Goal: Check status

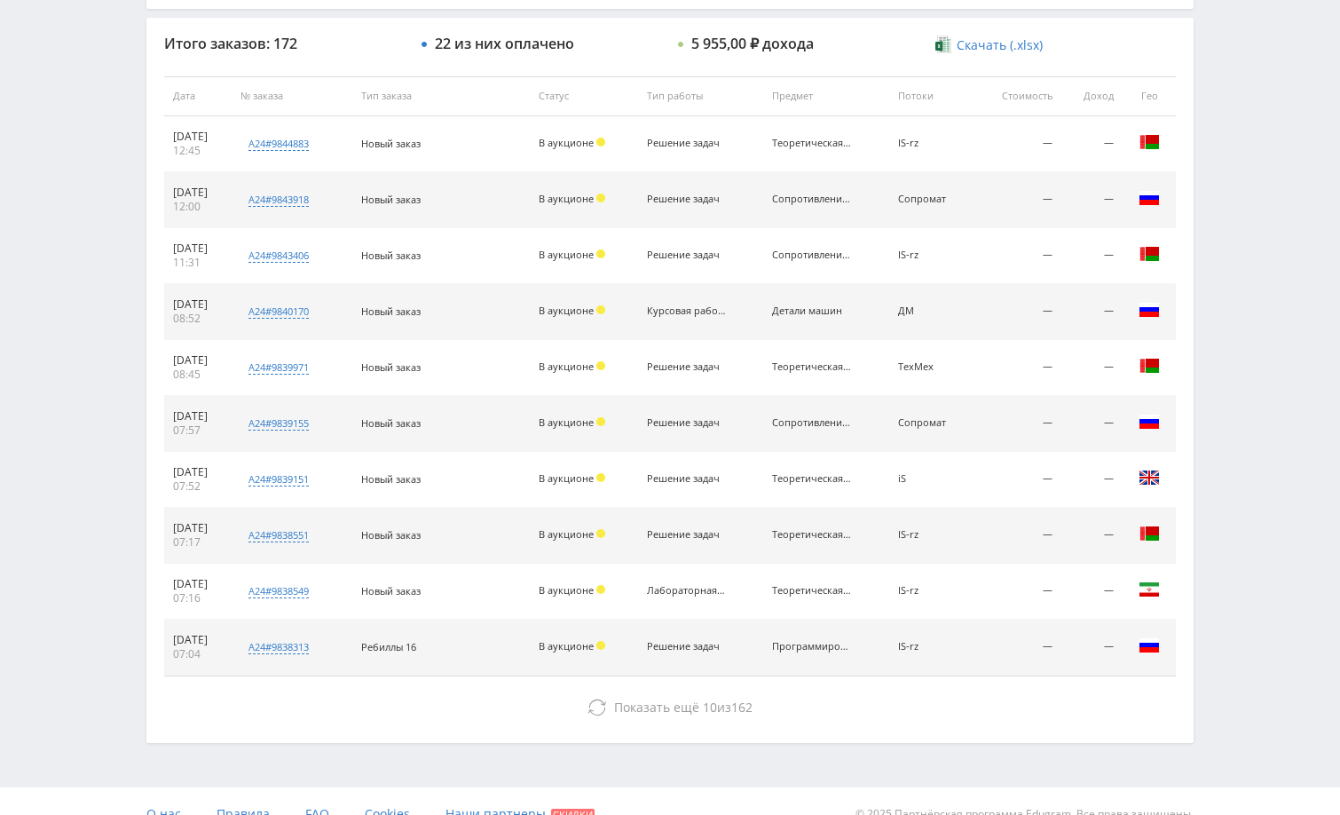
scroll to position [675, 0]
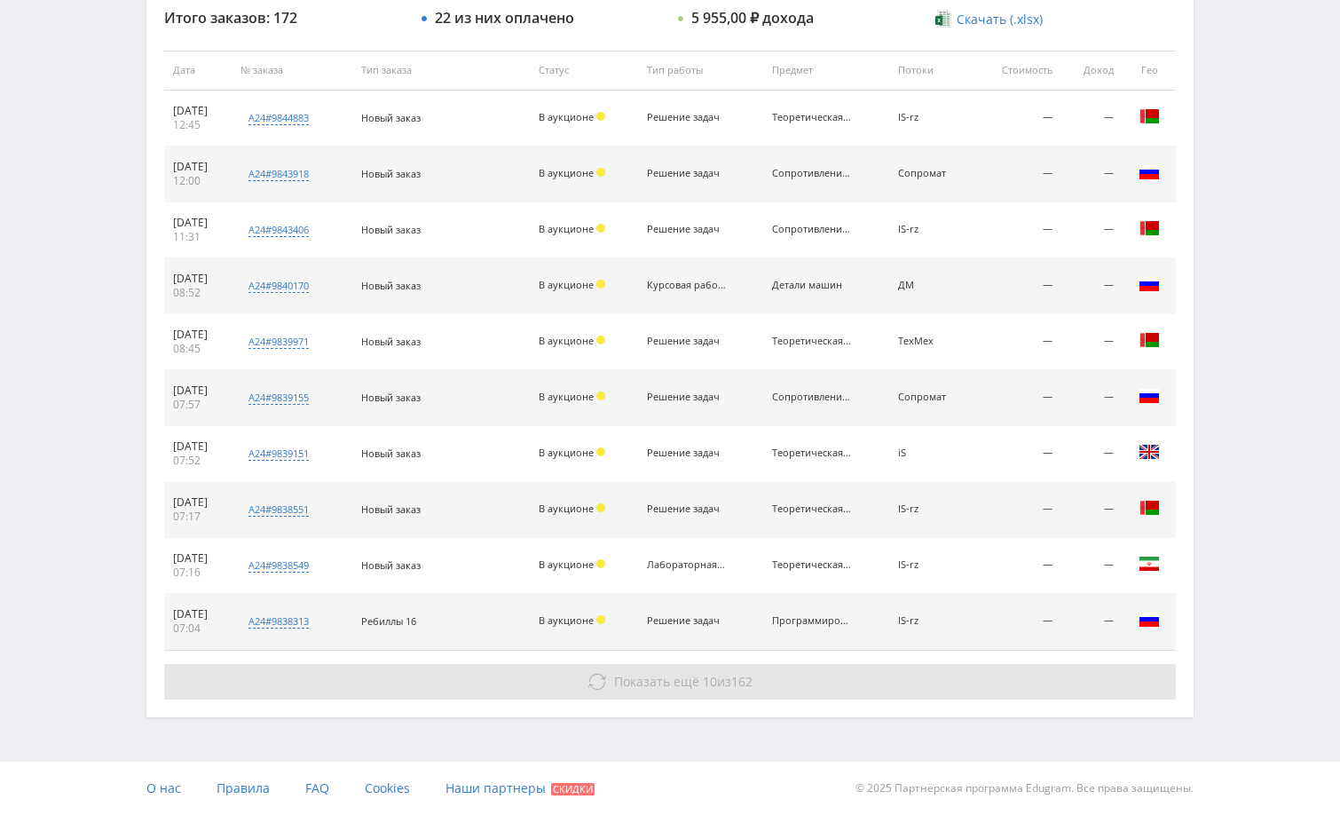
click at [1006, 690] on button "Показать ещё 10 из 162" at bounding box center [670, 681] width 1012 height 35
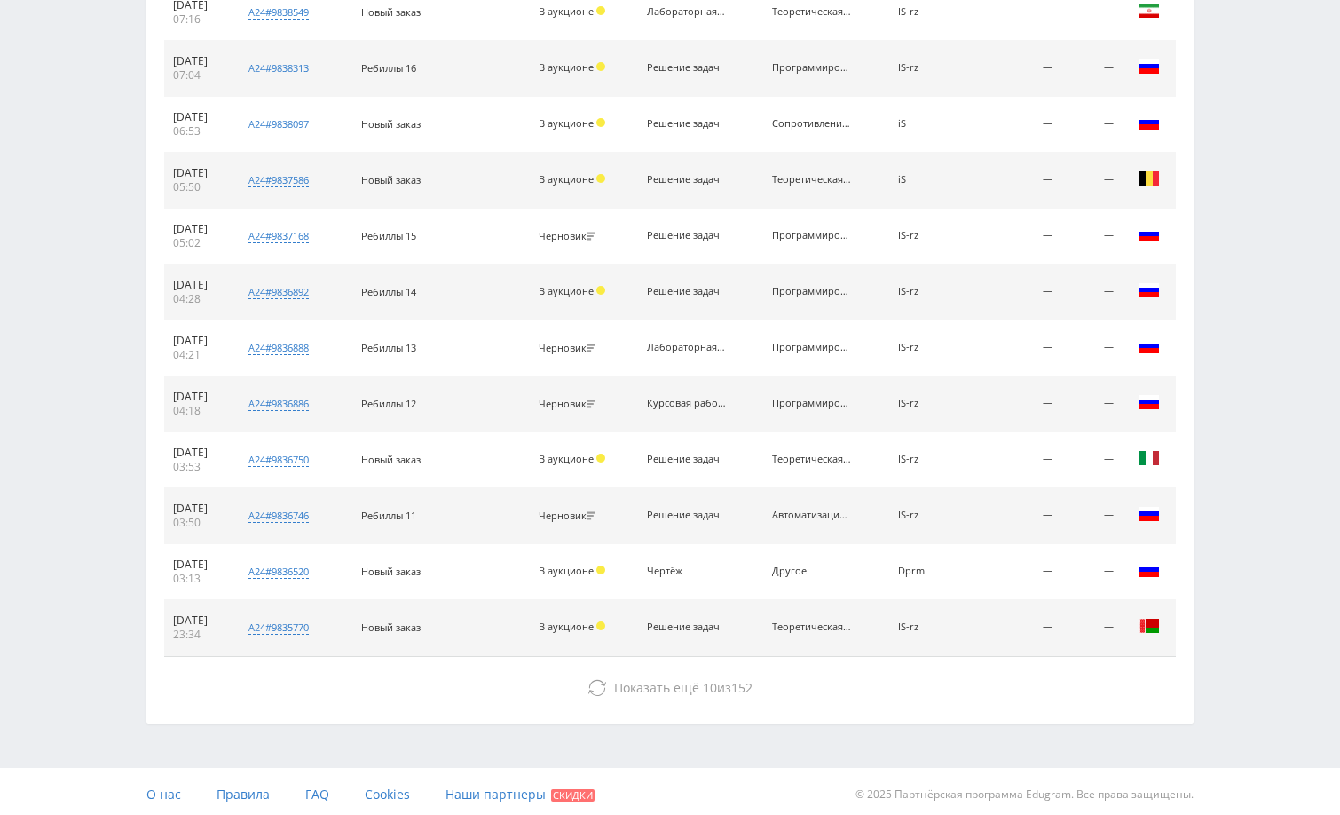
scroll to position [1235, 0]
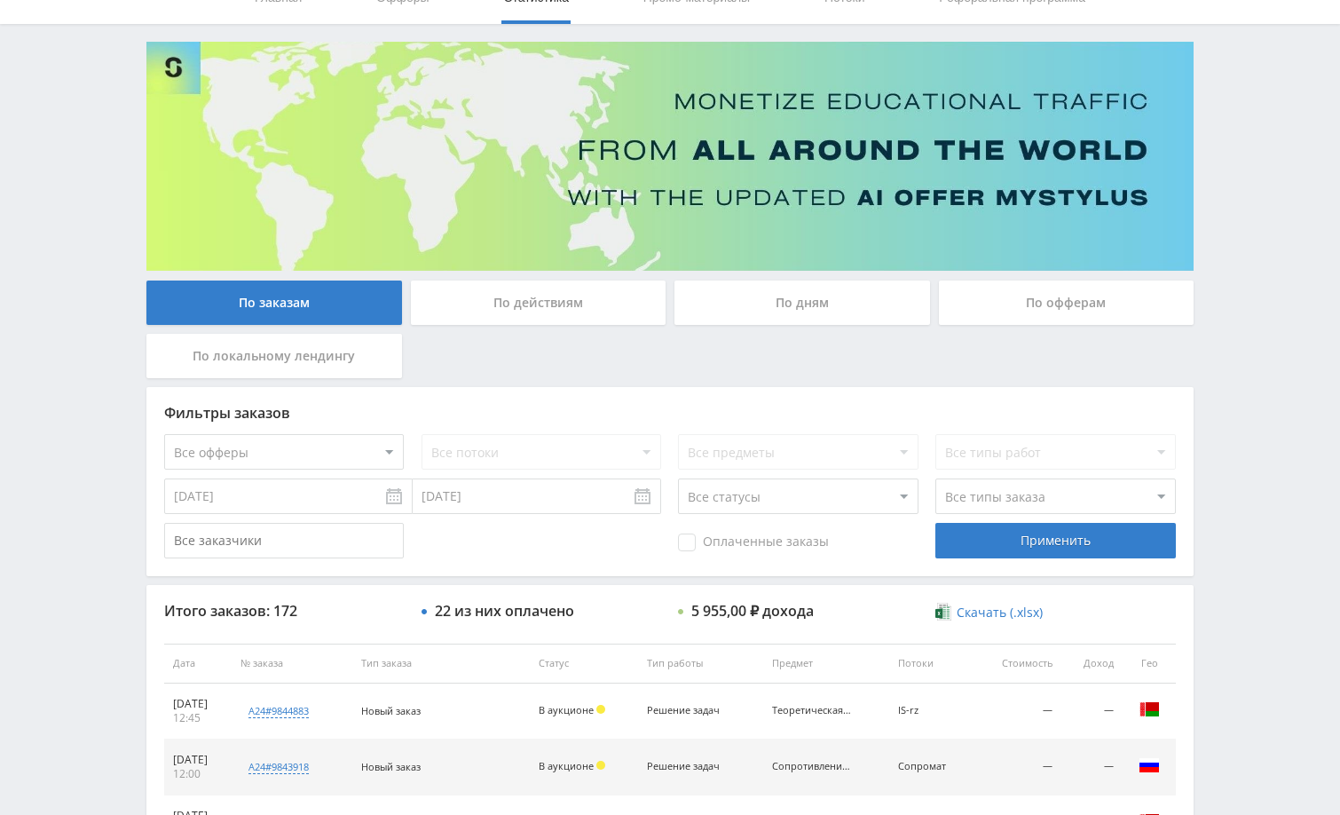
scroll to position [0, 0]
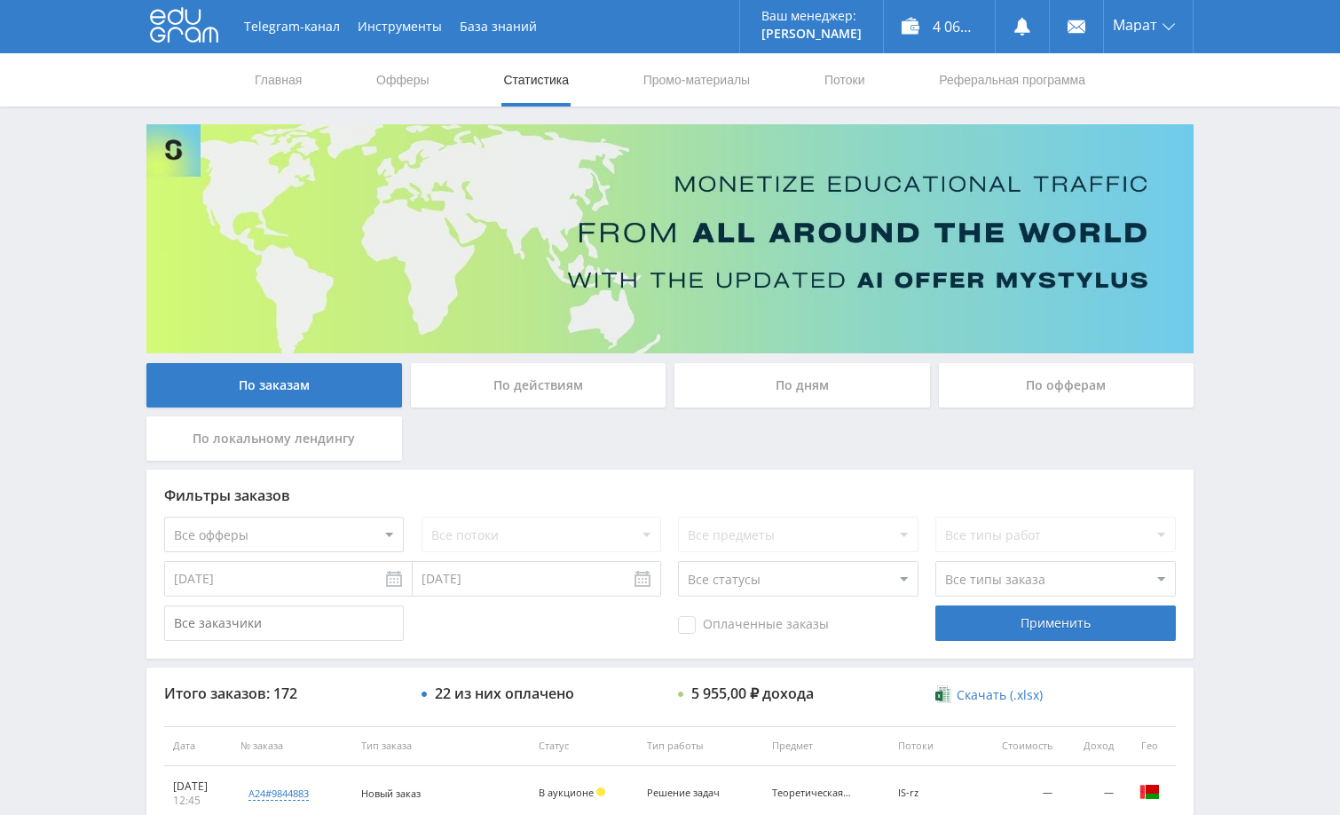
drag, startPoint x: 1291, startPoint y: 539, endPoint x: 1282, endPoint y: 528, distance: 14.4
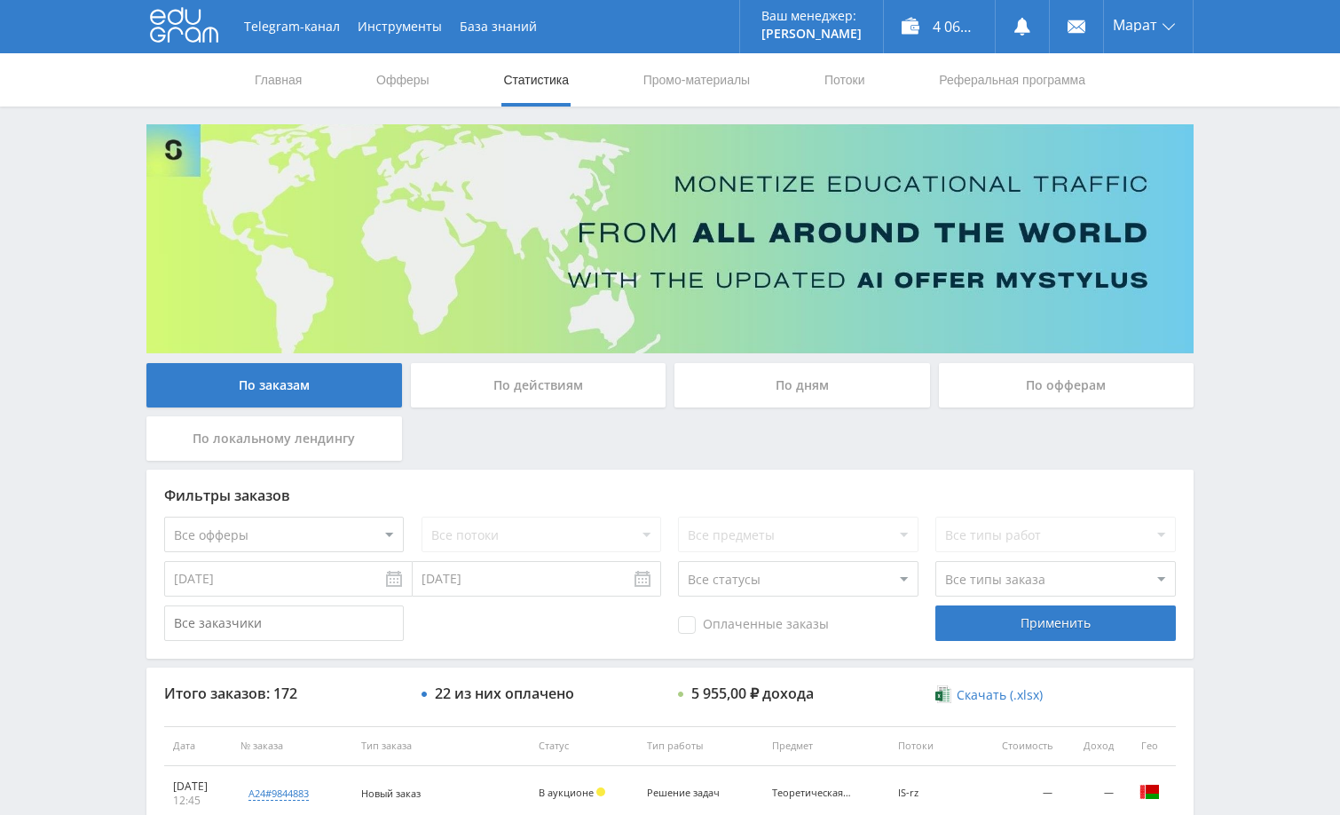
drag, startPoint x: 1250, startPoint y: 170, endPoint x: 1183, endPoint y: 212, distance: 79.8
click at [1292, 452] on div "Telegram-канал Инструменты База знаний Ваш менеджер: [PERSON_NAME] Alex Online …" at bounding box center [670, 745] width 1340 height 1490
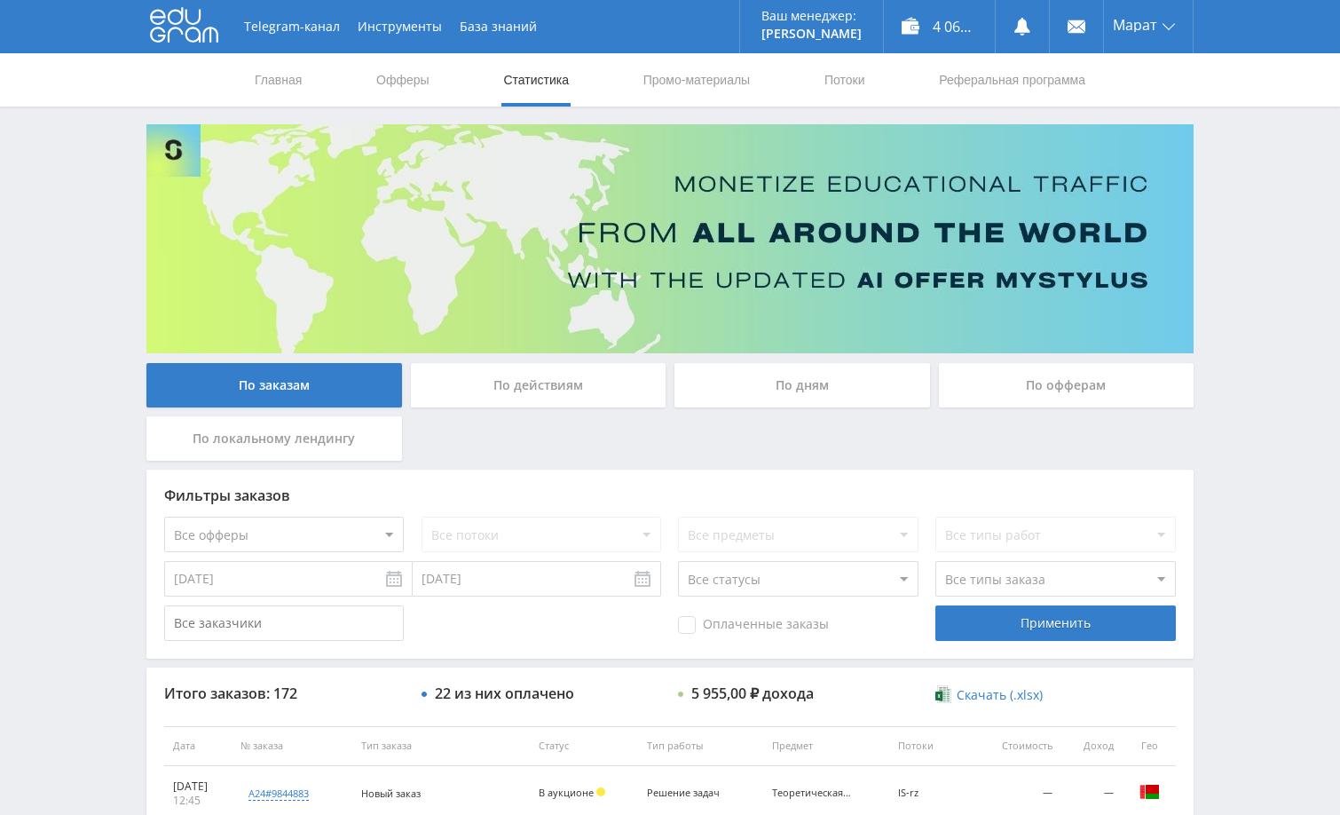
click at [1257, 208] on div "Telegram-канал Инструменты База знаний Ваш менеджер: Alex Alex Online @edugram_…" at bounding box center [670, 745] width 1340 height 1490
drag, startPoint x: 1237, startPoint y: 202, endPoint x: 1245, endPoint y: 194, distance: 11.3
click at [1239, 204] on div "Telegram-канал Инструменты База знаний Ваш менеджер: Alex Alex Online @edugram_…" at bounding box center [670, 745] width 1340 height 1490
click at [1215, 291] on div "Telegram-канал Инструменты База знаний Ваш менеджер: Alex Alex Online @edugram_…" at bounding box center [670, 745] width 1340 height 1490
click at [850, 397] on div "По дням" at bounding box center [802, 385] width 256 height 44
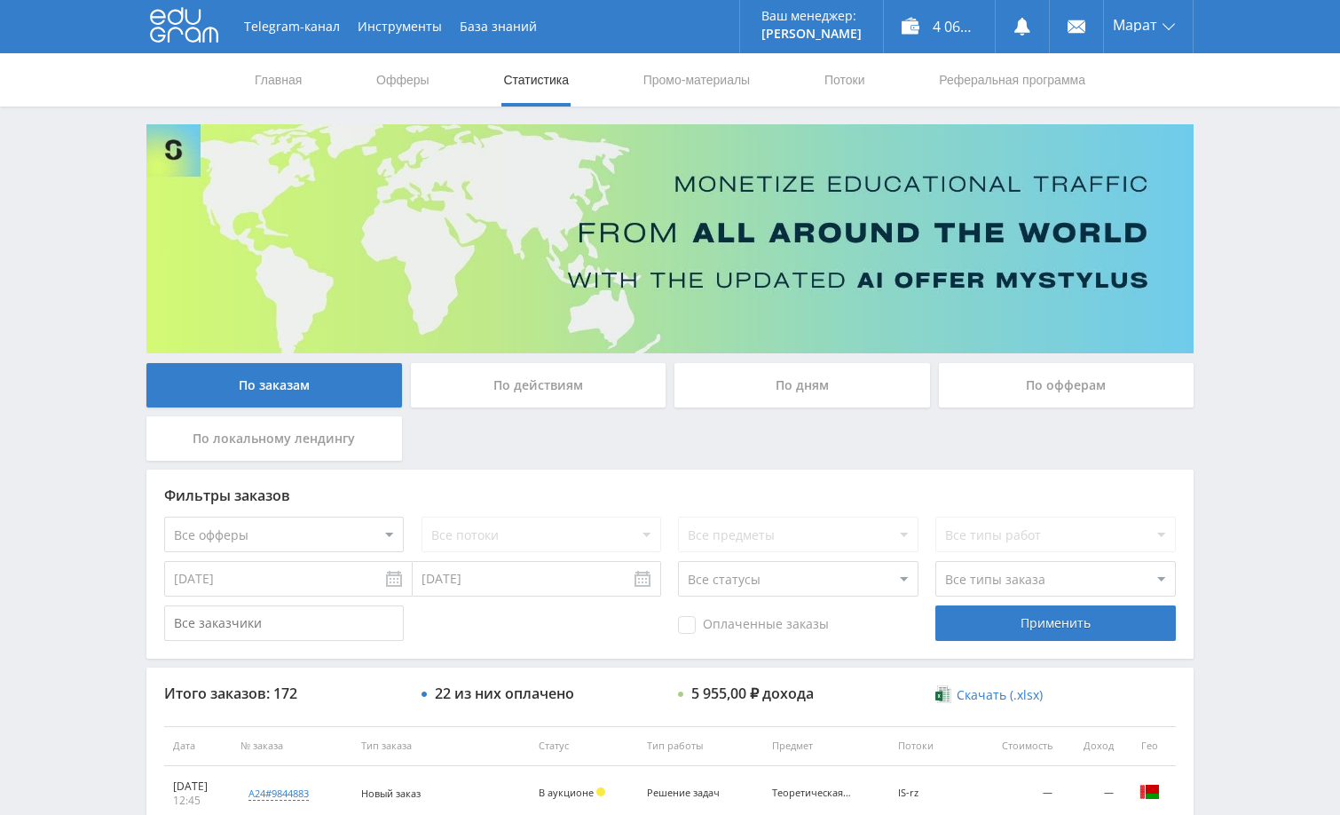
click at [0, 0] on input "По дням" at bounding box center [0, 0] width 0 height 0
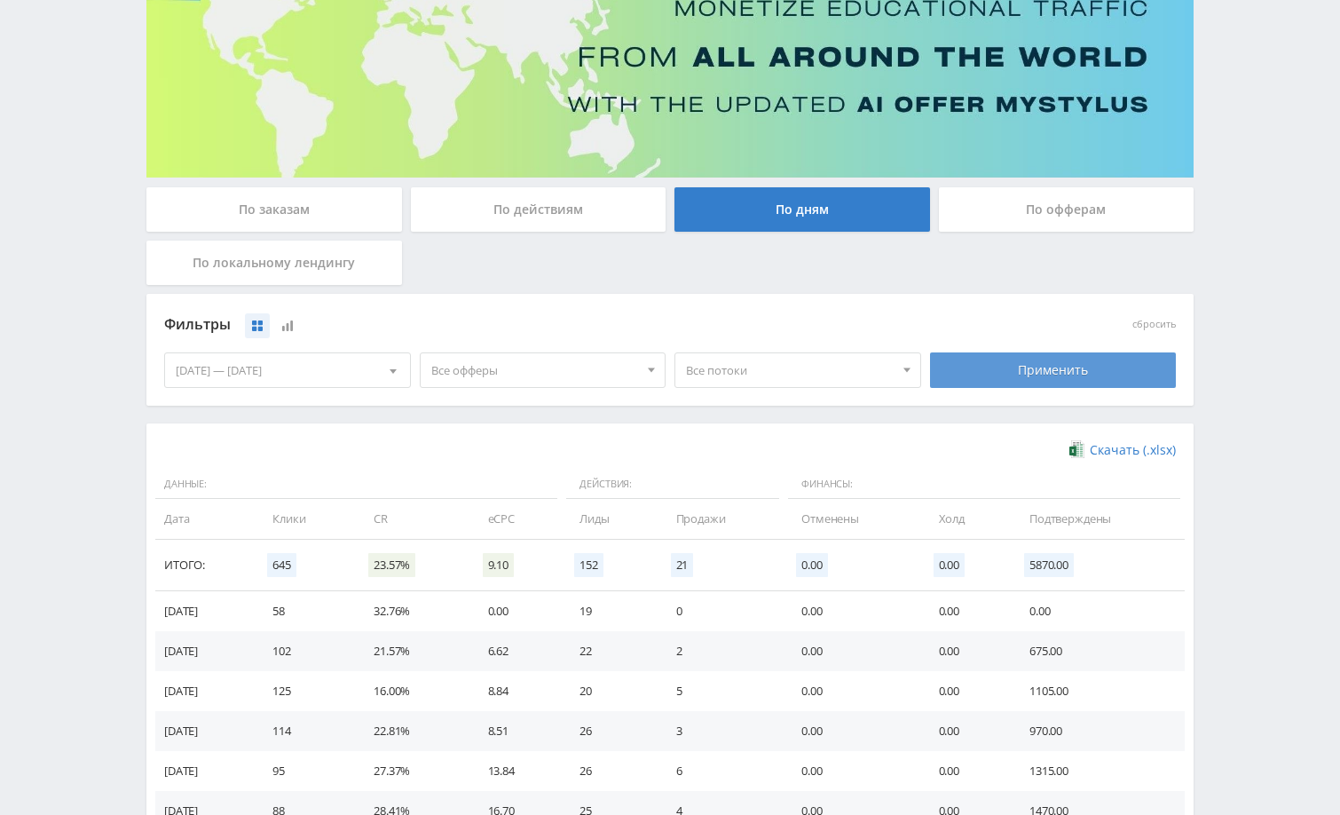
scroll to position [177, 0]
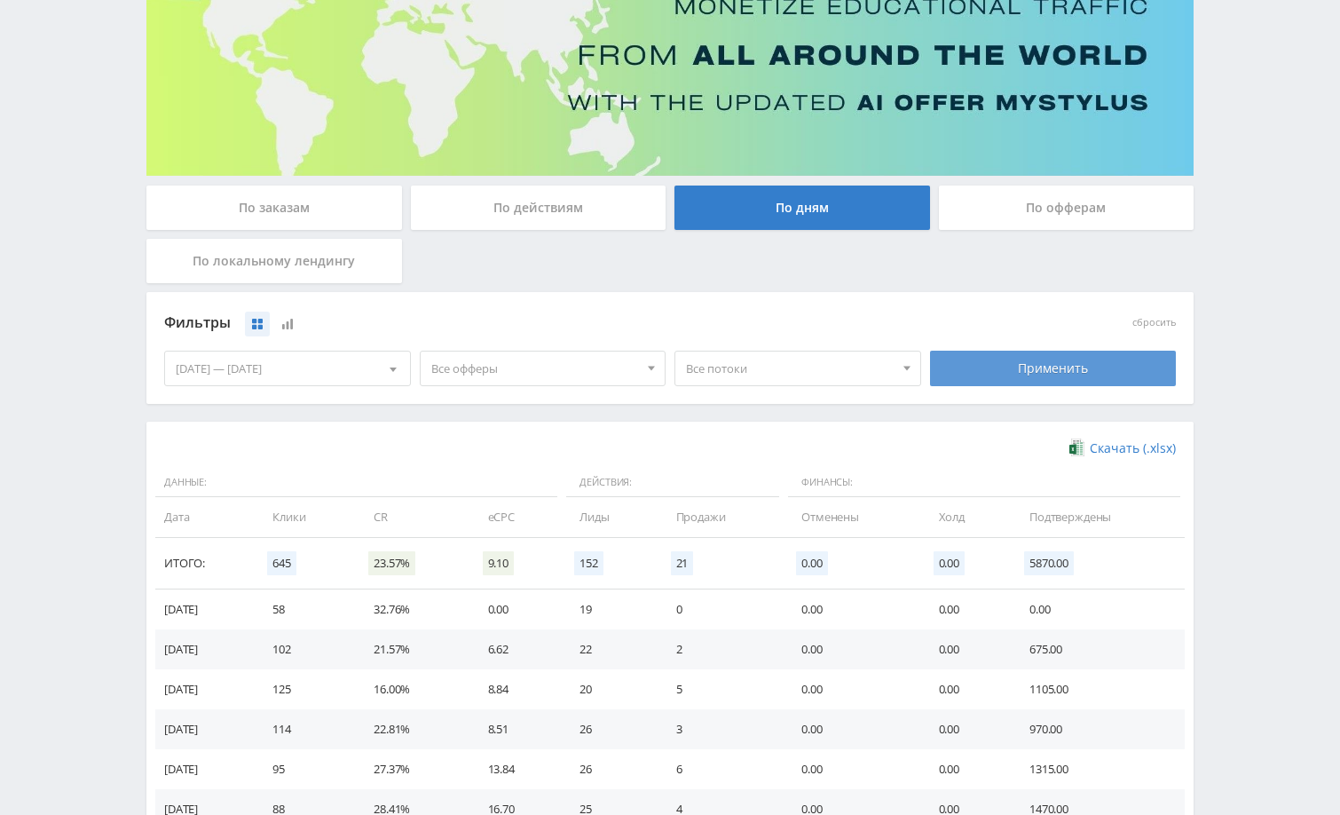
click at [1013, 373] on div "Применить" at bounding box center [1053, 368] width 247 height 35
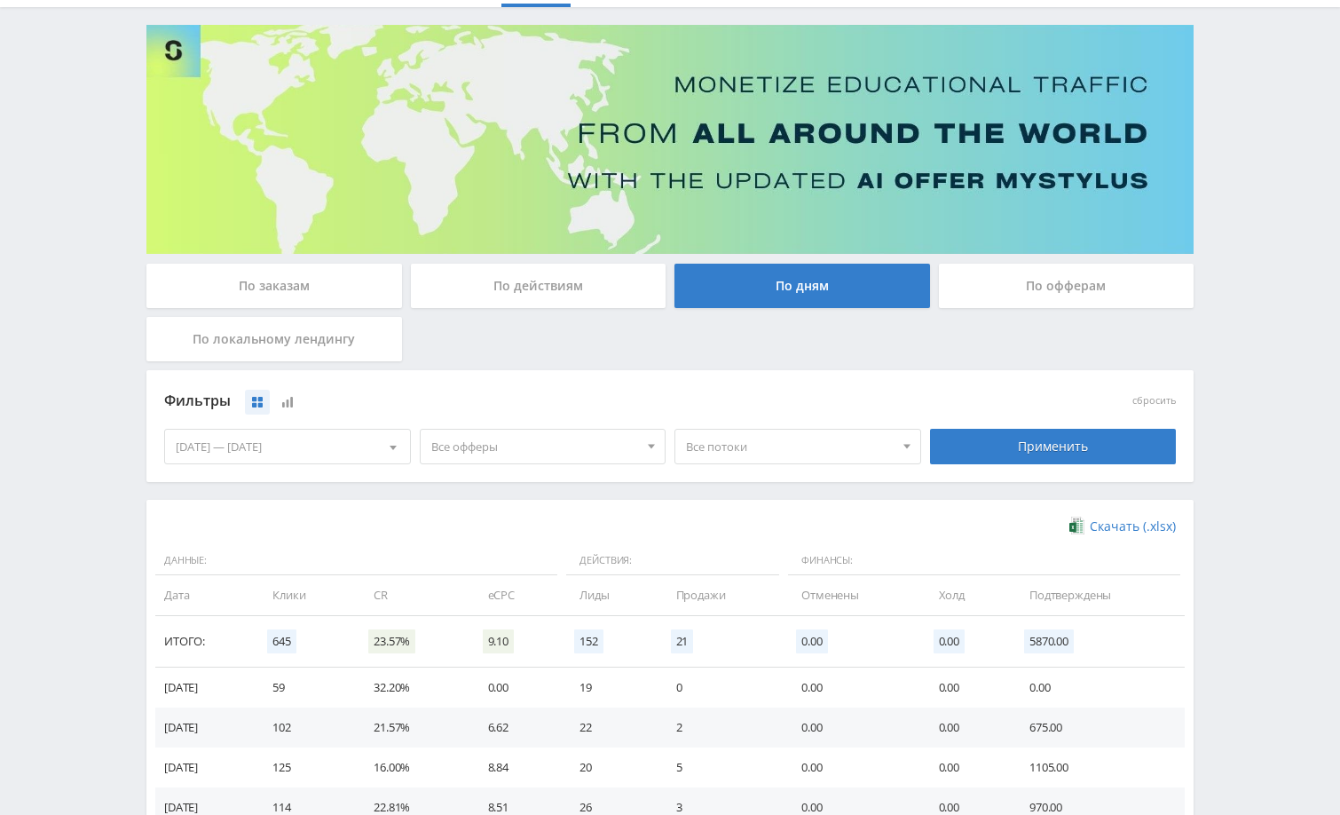
scroll to position [0, 0]
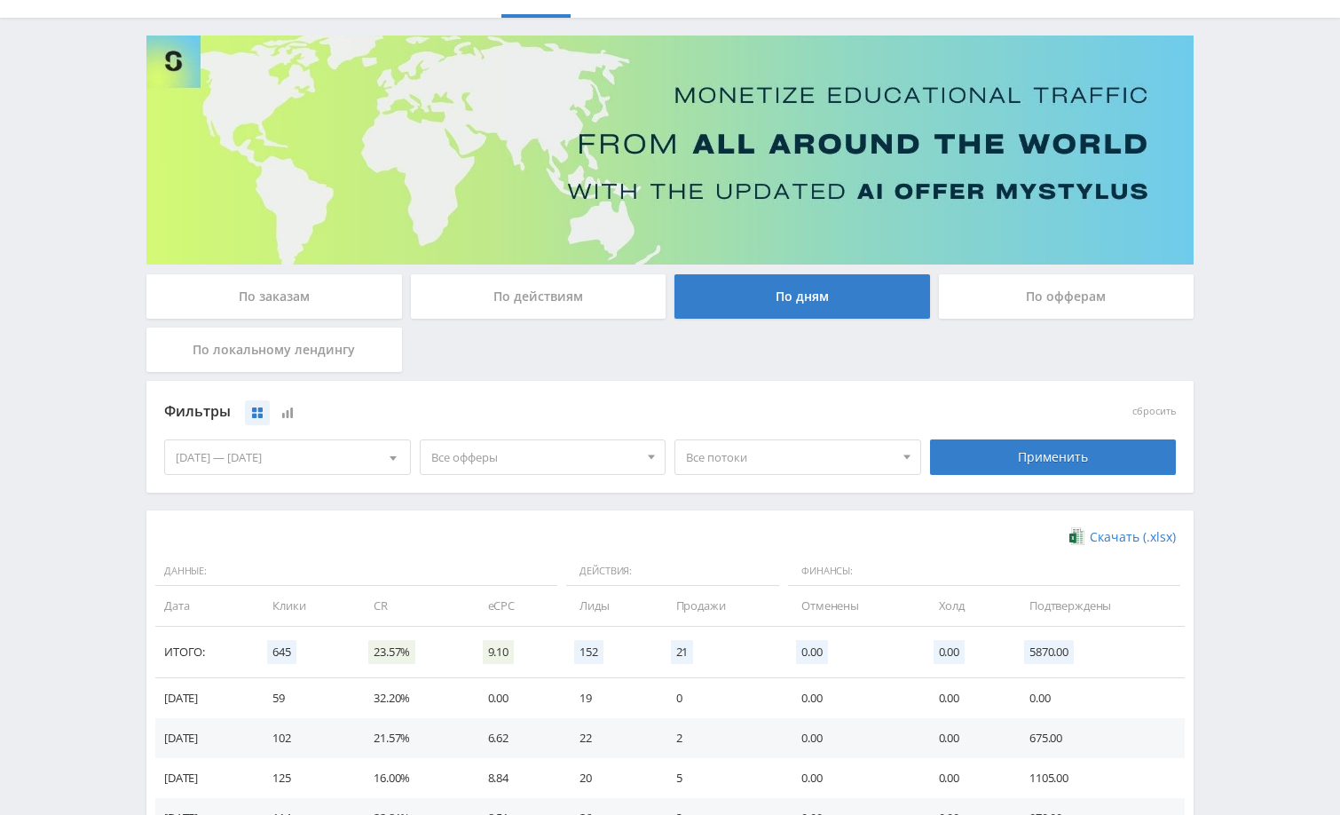
click at [1241, 290] on div "Telegram-канал Инструменты База знаний Ваш менеджер: Alex Alex Online @edugram_…" at bounding box center [670, 492] width 1340 height 1162
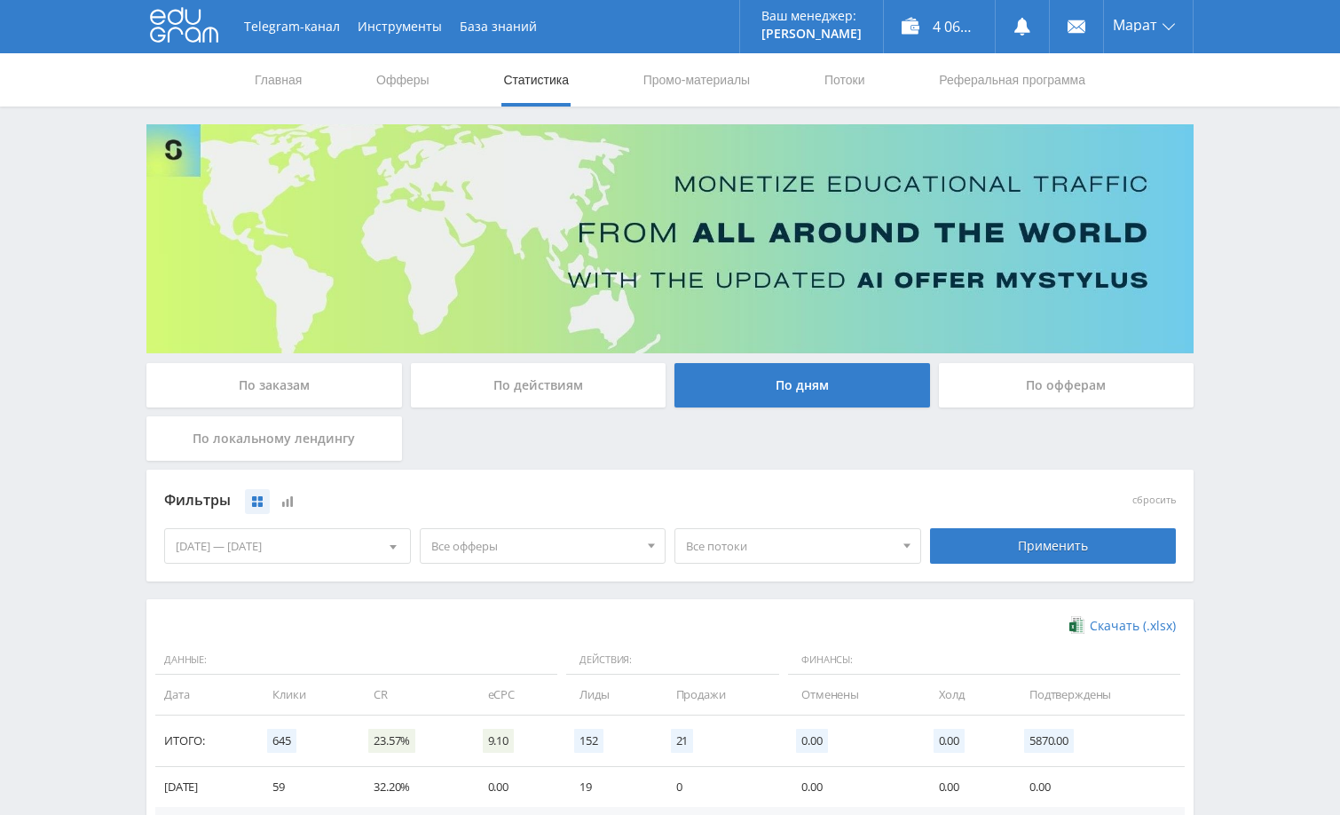
click at [1256, 432] on div "Telegram-канал Инструменты База знаний Ваш менеджер: Alex Alex Online @edugram_…" at bounding box center [670, 581] width 1340 height 1162
click at [1116, 543] on div "Применить" at bounding box center [1053, 545] width 247 height 35
click at [1230, 436] on div "Telegram-канал Инструменты База знаний Ваш менеджер: [PERSON_NAME] Alex Online …" at bounding box center [670, 581] width 1340 height 1162
click at [1247, 319] on div "Telegram-канал Инструменты База знаний Ваш менеджер: [PERSON_NAME] Alex Online …" at bounding box center [670, 581] width 1340 height 1162
click at [1219, 442] on div "Telegram-канал Инструменты База знаний Ваш менеджер: [PERSON_NAME] Alex Online …" at bounding box center [670, 581] width 1340 height 1162
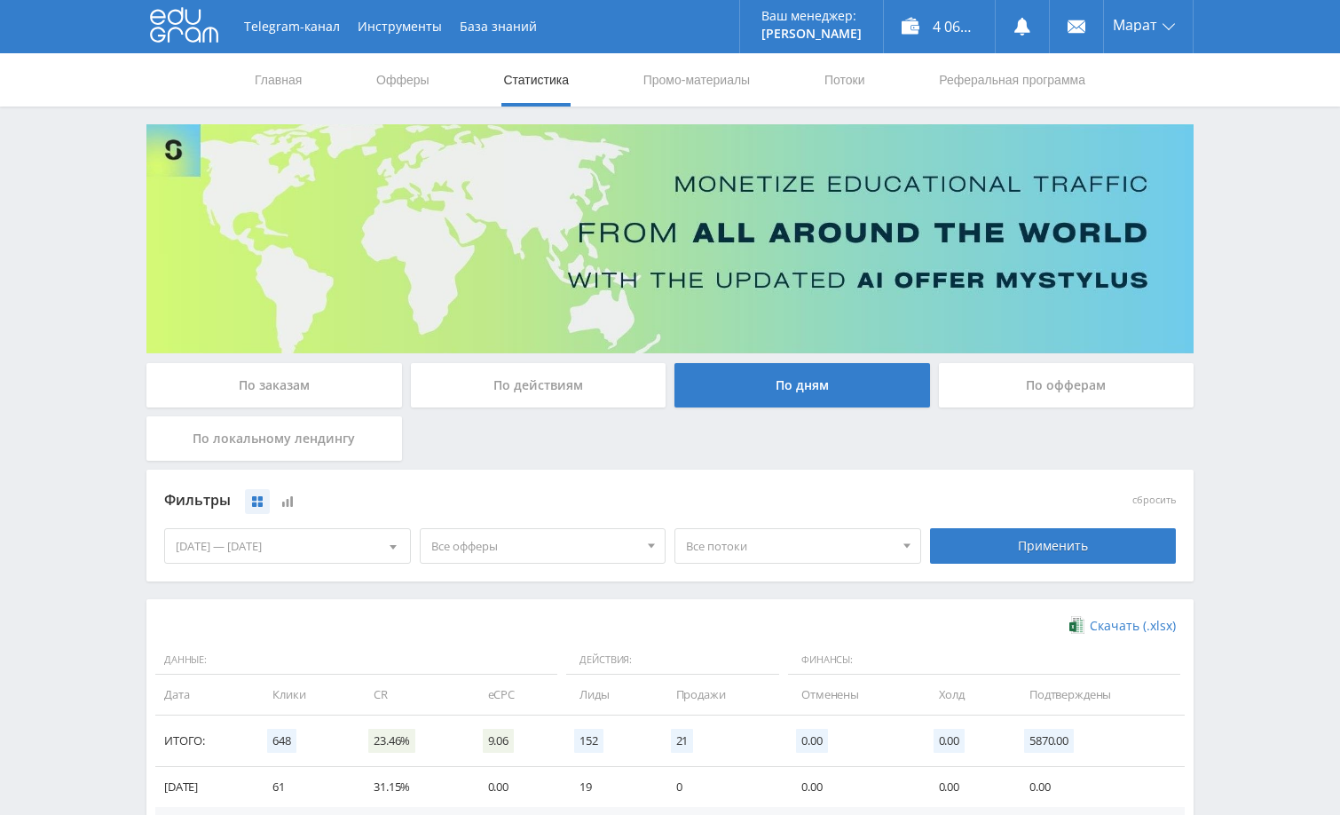
click at [1219, 440] on div "Telegram-канал Инструменты База знаний Ваш менеджер: [PERSON_NAME] Alex Online …" at bounding box center [670, 581] width 1340 height 1162
click at [1235, 425] on div "Telegram-канал Инструменты База знаний Ваш менеджер: [PERSON_NAME] Alex Online …" at bounding box center [670, 581] width 1340 height 1162
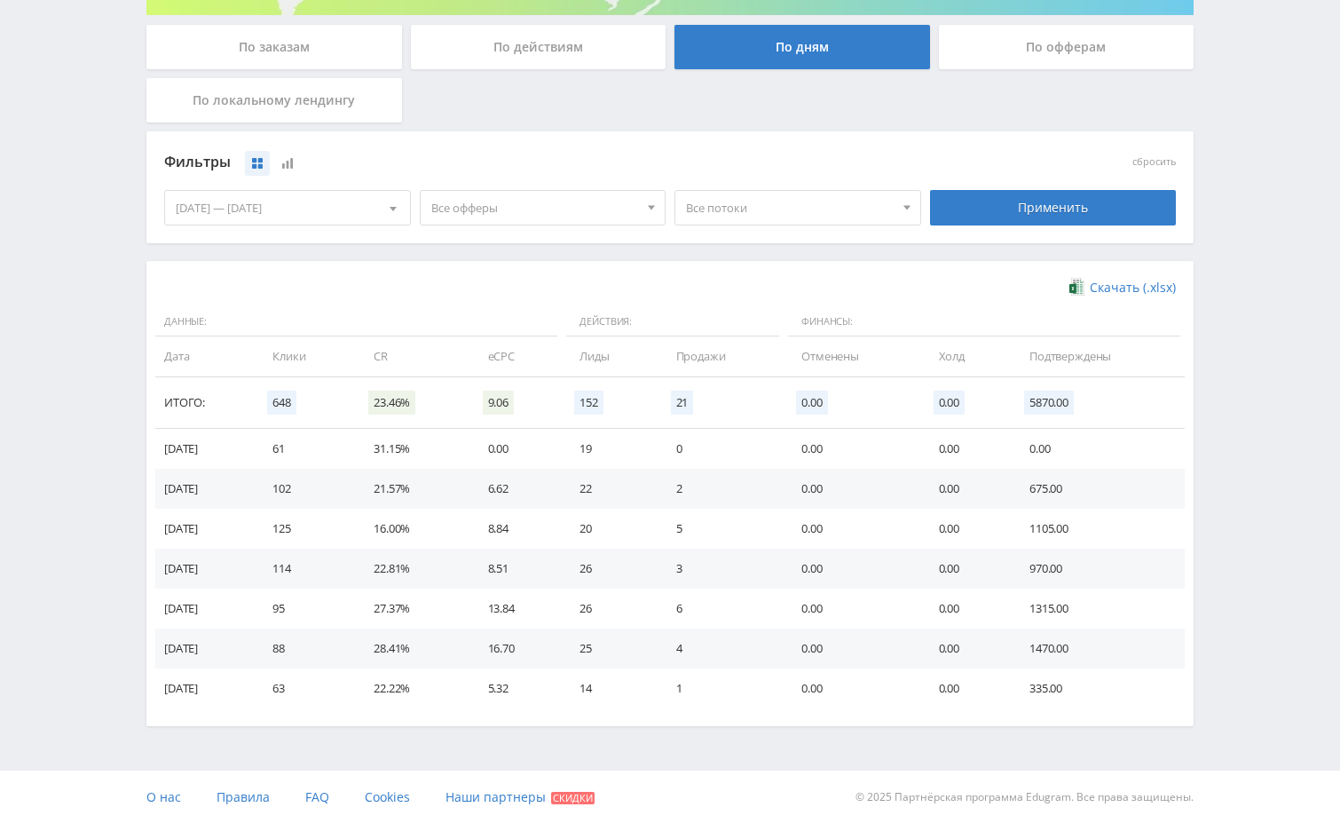
scroll to position [347, 0]
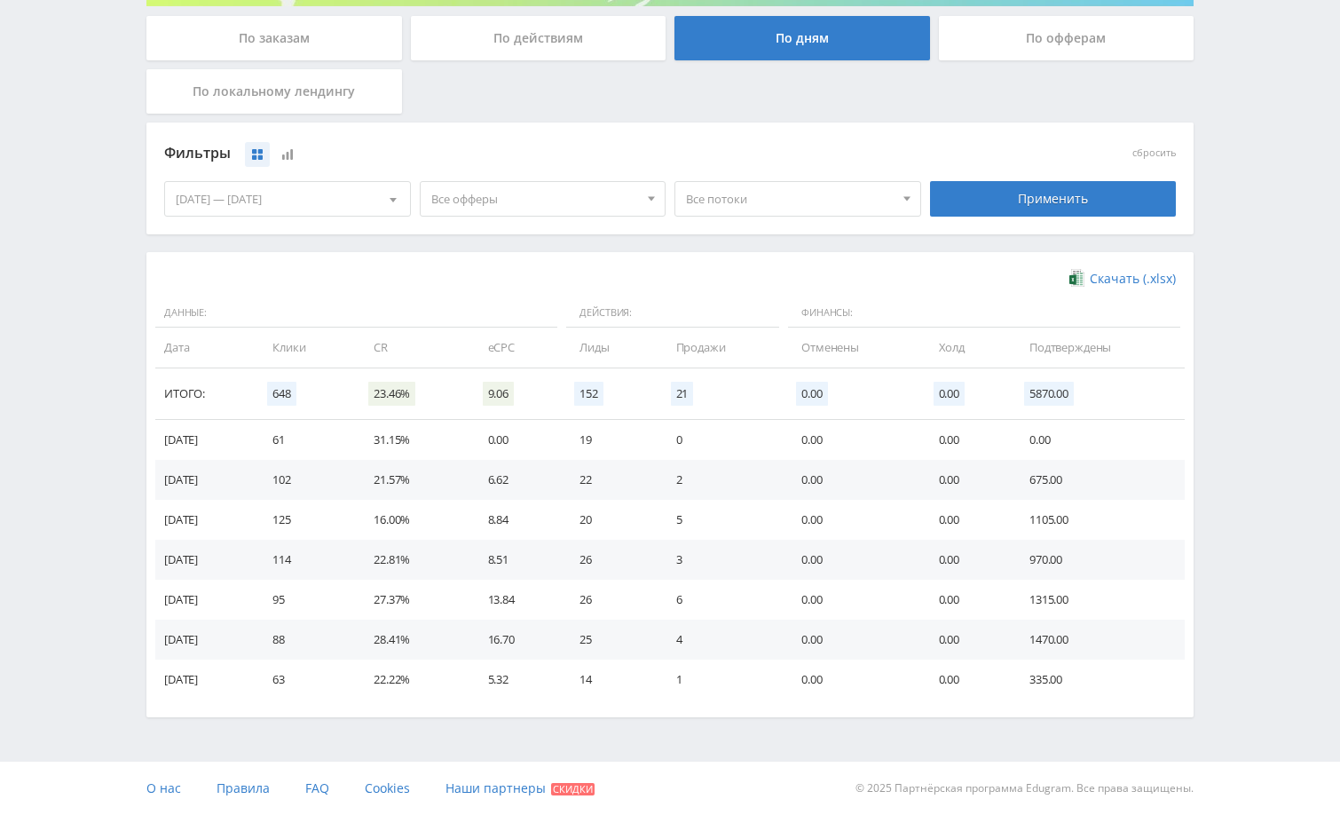
click at [1231, 485] on div "Telegram-канал Инструменты База знаний Ваш менеджер: [PERSON_NAME] Alex Online …" at bounding box center [670, 234] width 1340 height 1162
click at [1049, 200] on div "Применить" at bounding box center [1053, 198] width 247 height 35
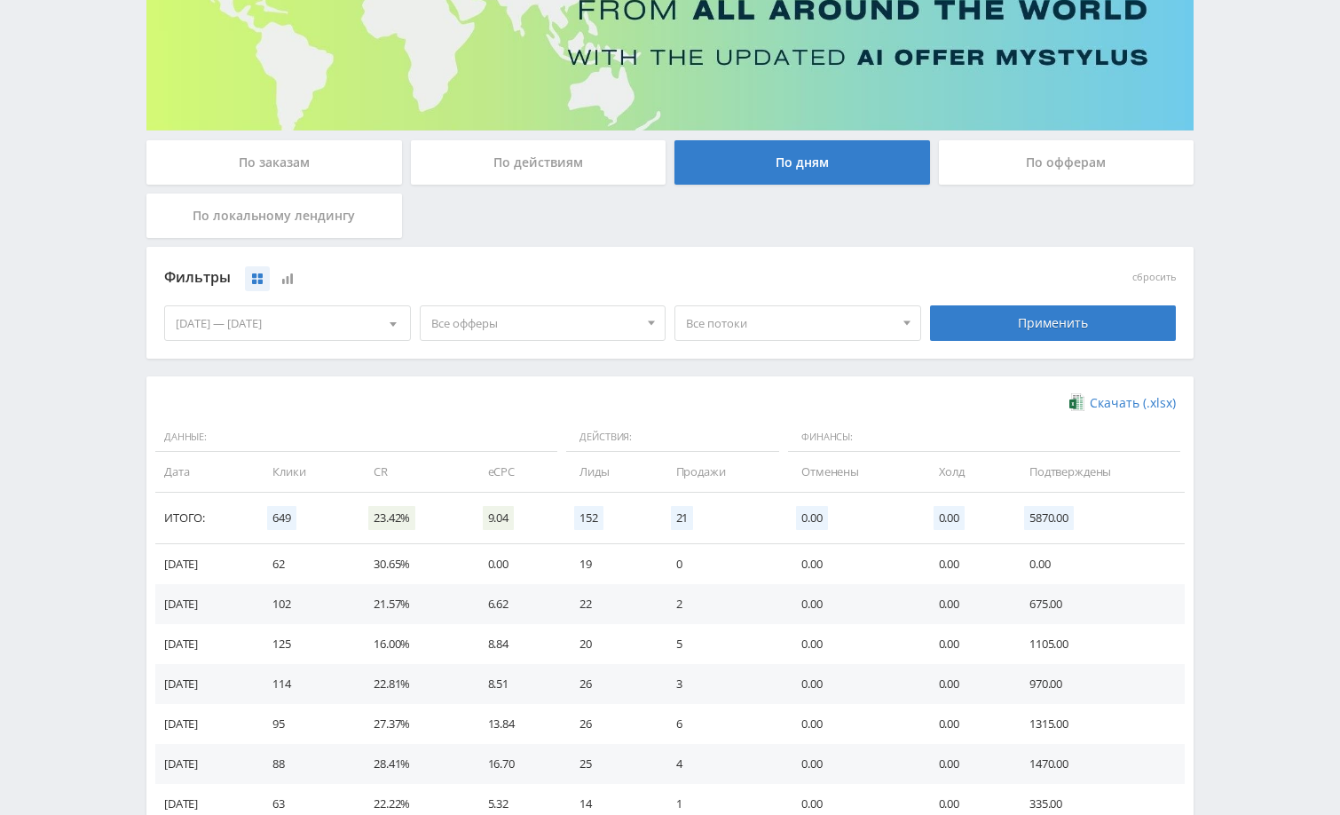
scroll to position [266, 0]
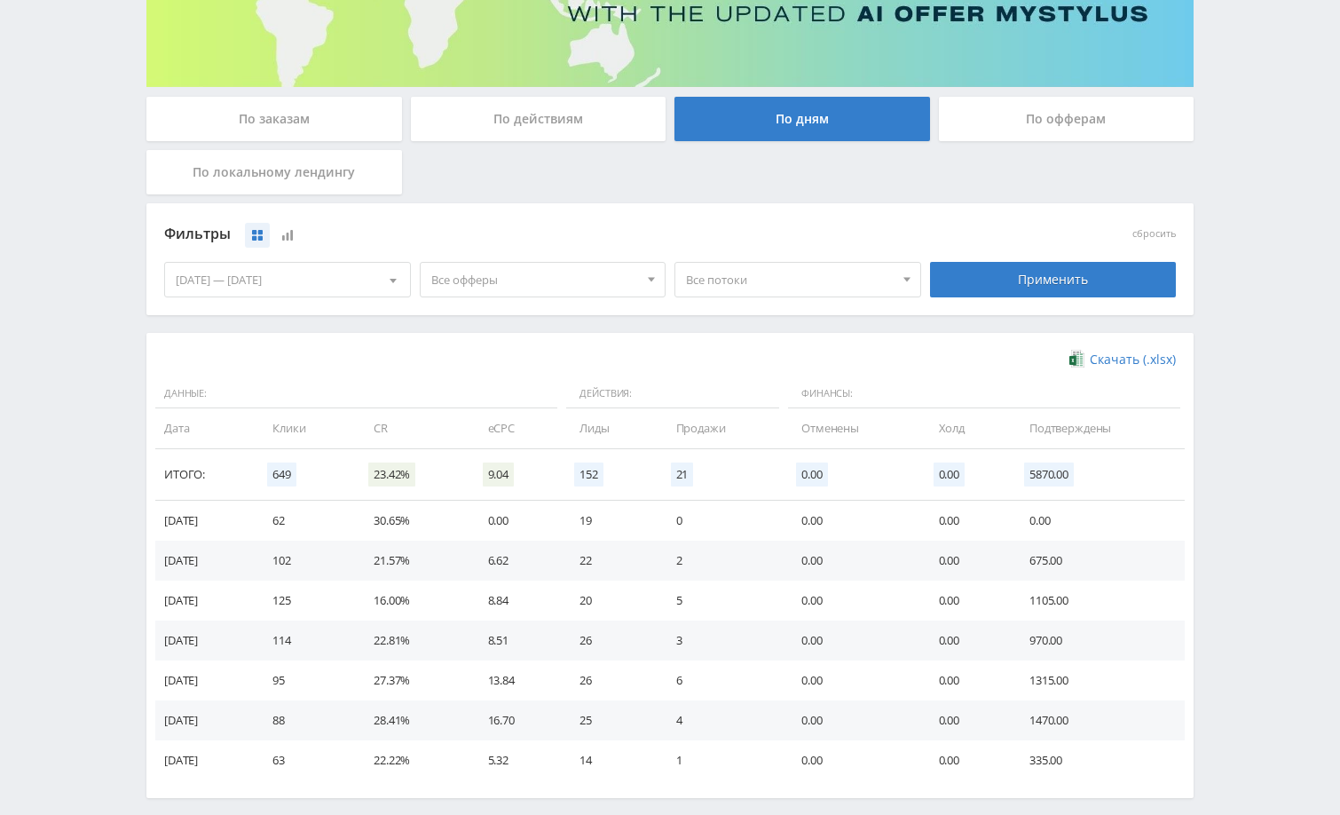
click at [1227, 485] on div "Telegram-канал Инструменты База знаний Ваш менеджер: [PERSON_NAME] Alex Online …" at bounding box center [670, 315] width 1340 height 1162
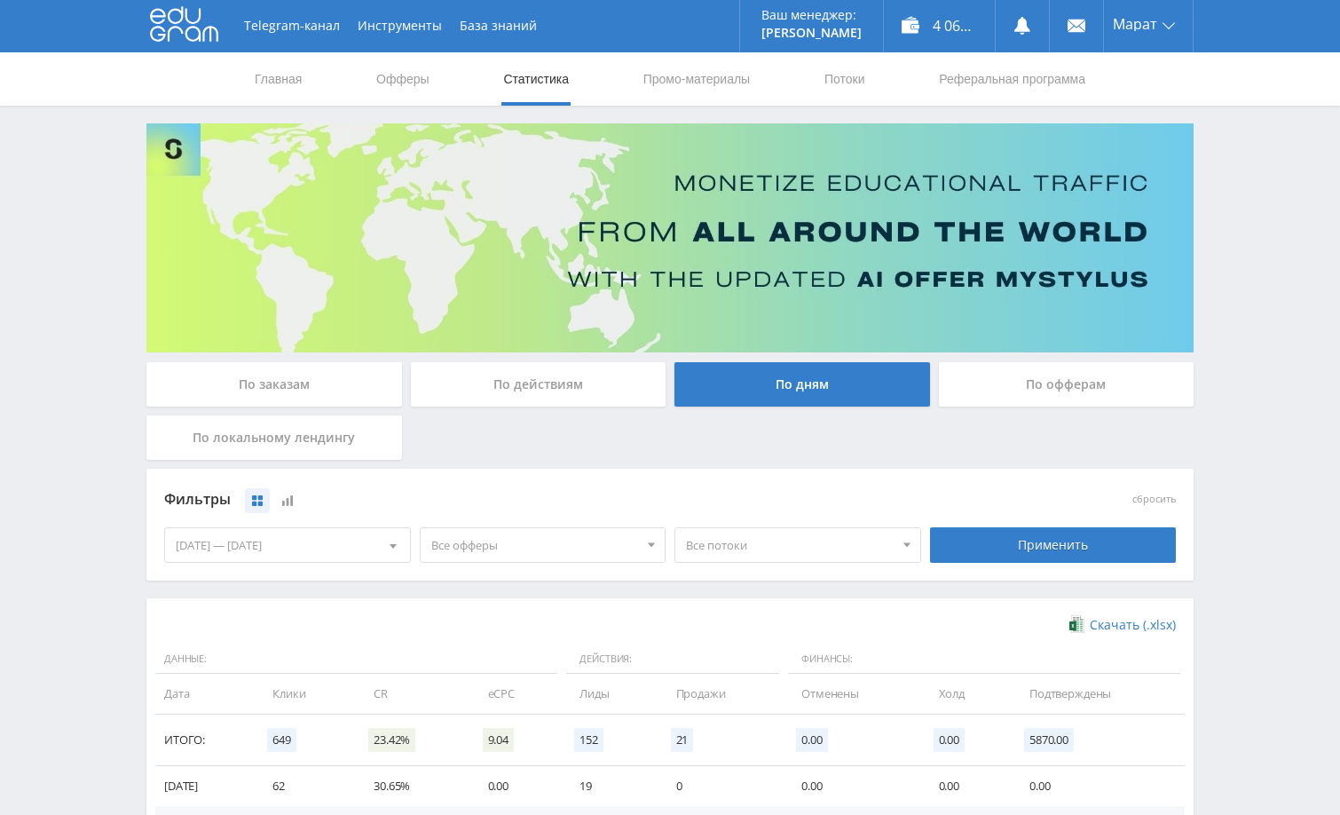
scroll to position [0, 0]
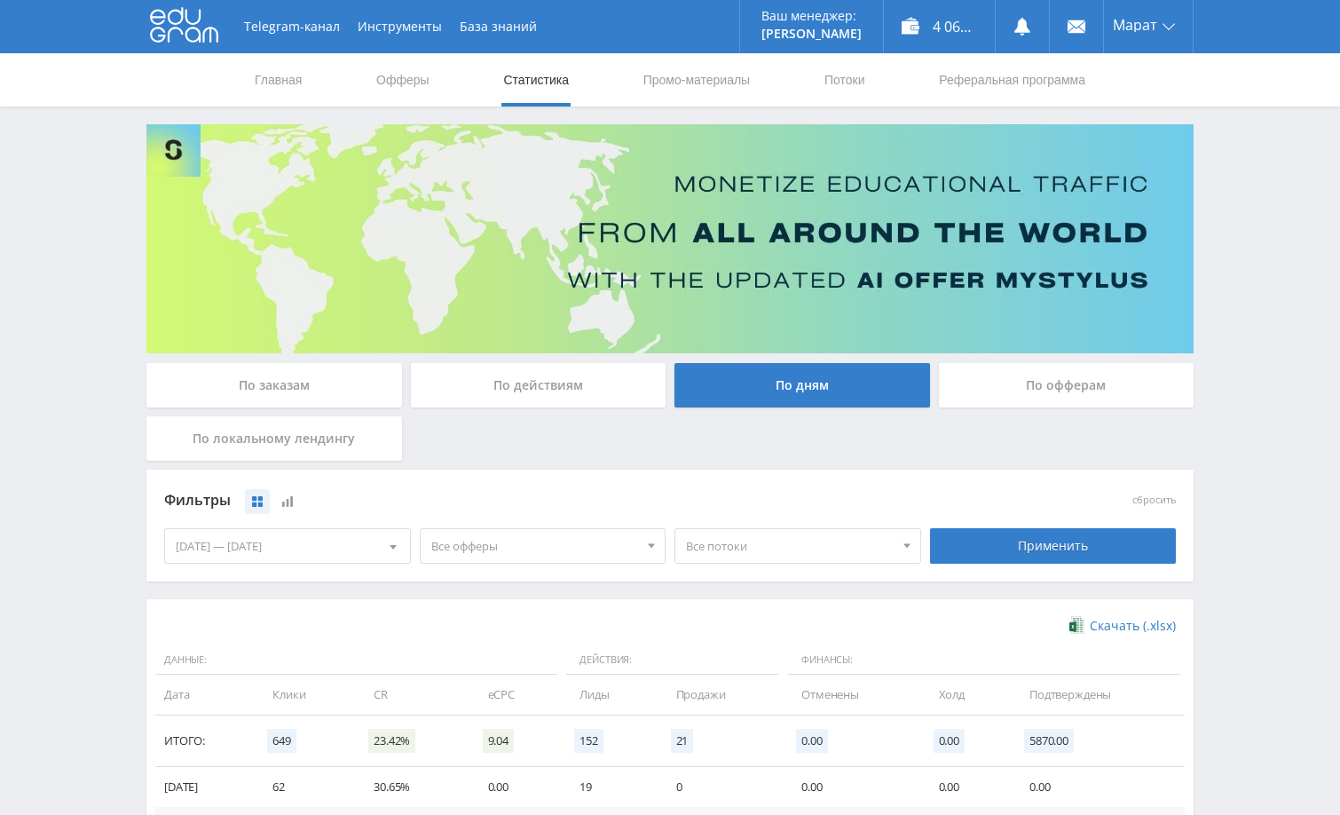
click at [1239, 453] on div "Telegram-канал Инструменты База знаний Ваш менеджер: [PERSON_NAME] Alex Online …" at bounding box center [670, 581] width 1340 height 1162
click at [1244, 436] on div "Telegram-канал Инструменты База знаний Ваш менеджер: [PERSON_NAME] Alex Online …" at bounding box center [670, 581] width 1340 height 1162
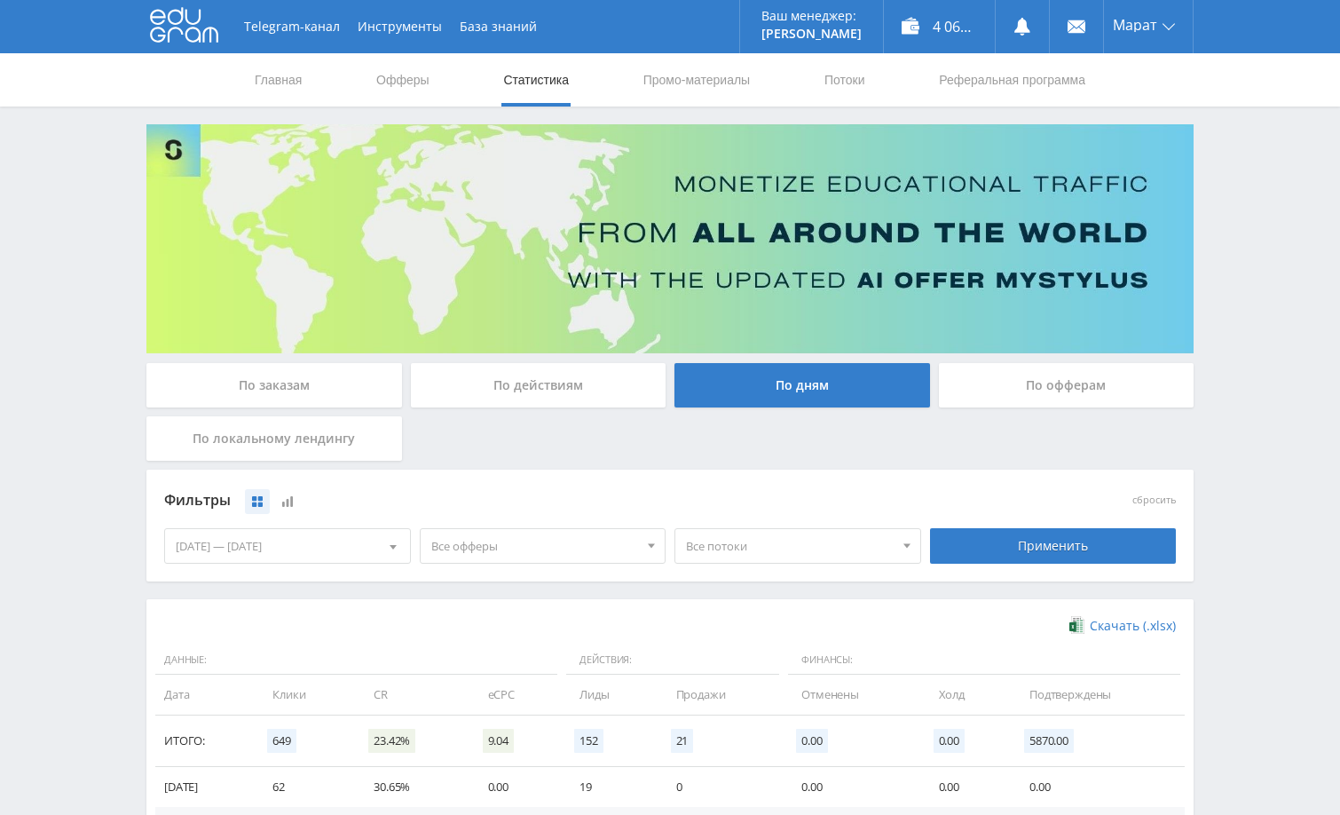
click at [1246, 428] on div "Telegram-канал Инструменты База знаний Ваш менеджер: [PERSON_NAME] Alex Online …" at bounding box center [670, 581] width 1340 height 1162
click at [1254, 412] on div "Telegram-канал Инструменты База знаний Ваш менеджер: [PERSON_NAME] Alex Online …" at bounding box center [670, 581] width 1340 height 1162
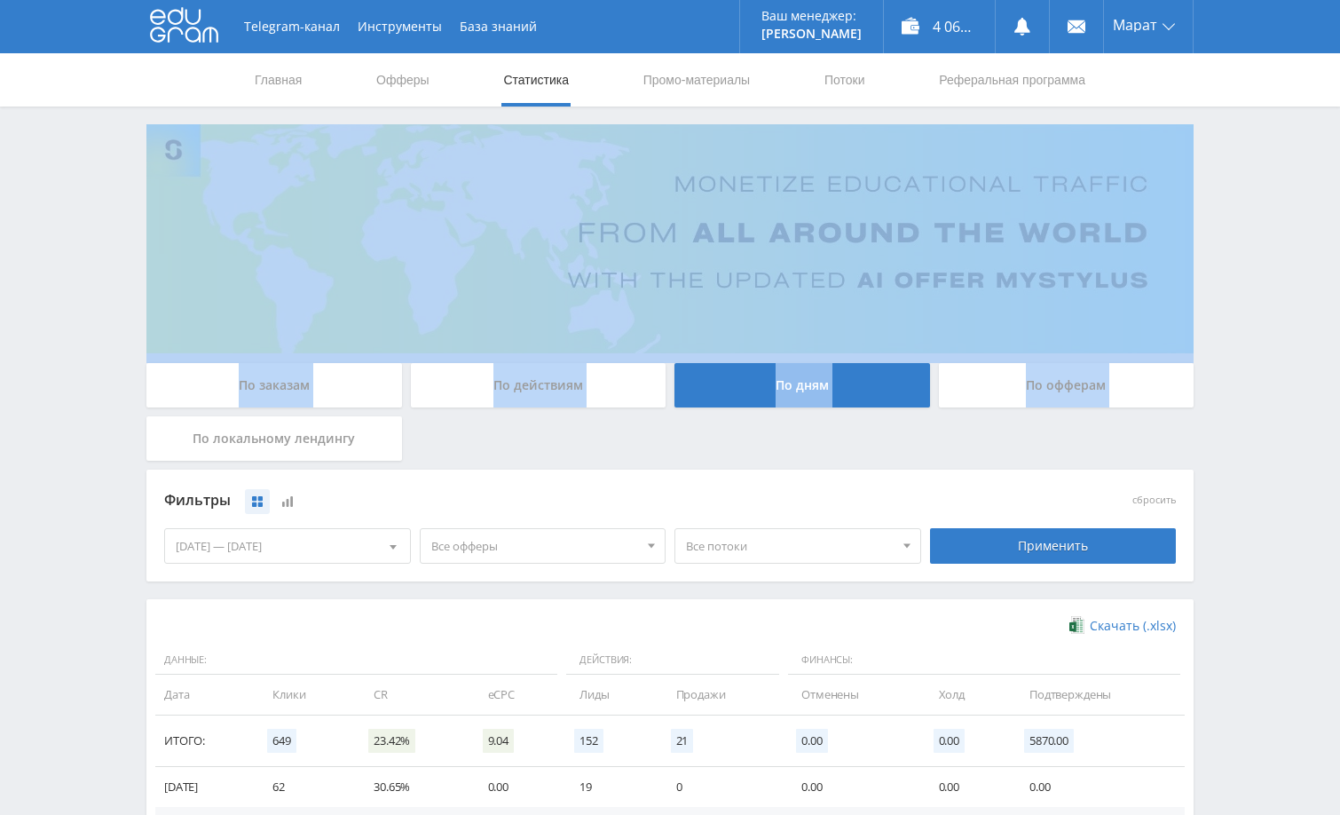
click at [1272, 361] on div "Telegram-канал Инструменты База знаний Ваш менеджер: [PERSON_NAME] Alex Online …" at bounding box center [670, 581] width 1340 height 1162
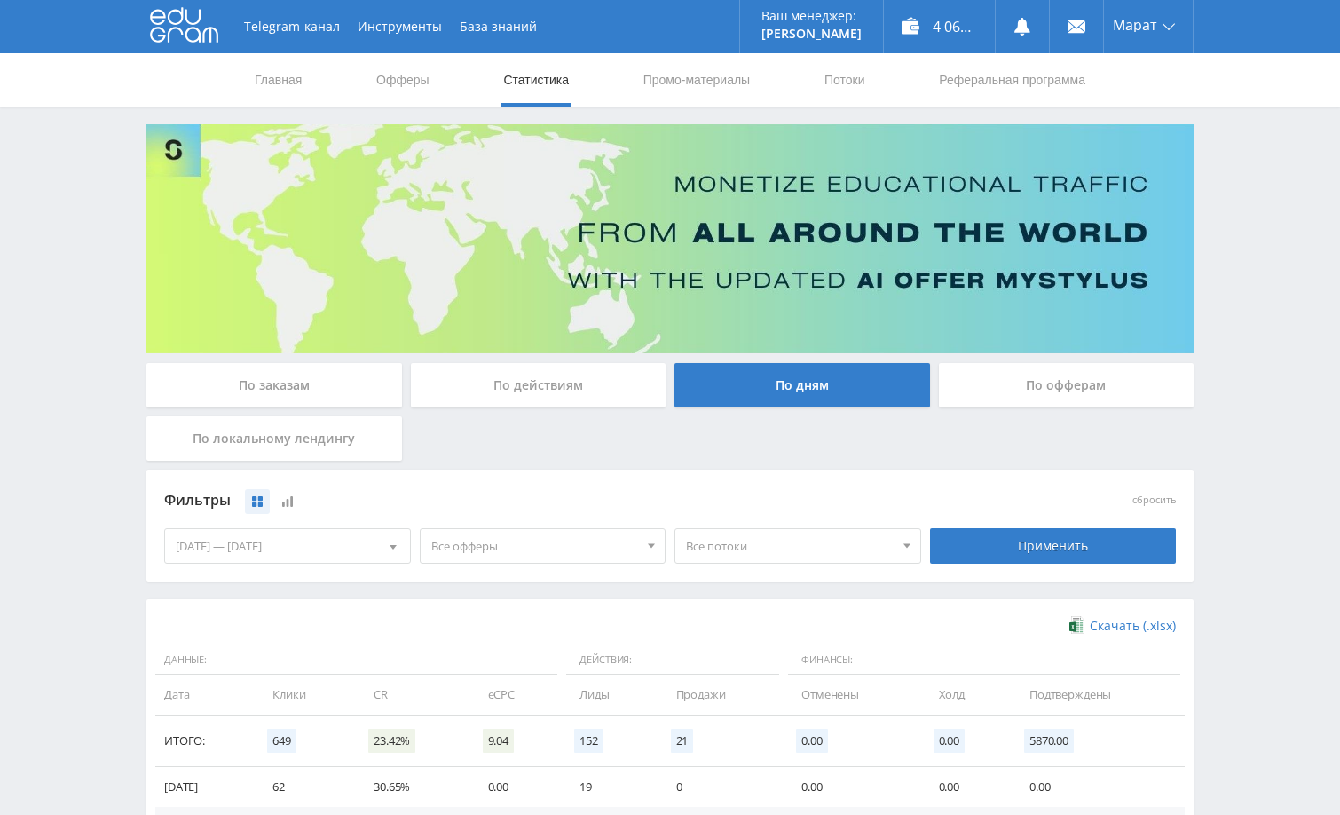
click at [1227, 421] on div "Telegram-канал Инструменты База знаний Ваш менеджер: [PERSON_NAME] Alex Online …" at bounding box center [670, 581] width 1340 height 1162
click at [1065, 540] on div "Применить" at bounding box center [1053, 545] width 247 height 35
click at [1265, 457] on div "Telegram-канал Инструменты База знаний Ваш менеджер: [PERSON_NAME] Alex Online …" at bounding box center [670, 581] width 1340 height 1162
click at [303, 386] on div "По заказам" at bounding box center [274, 385] width 256 height 44
click at [0, 0] on input "По заказам" at bounding box center [0, 0] width 0 height 0
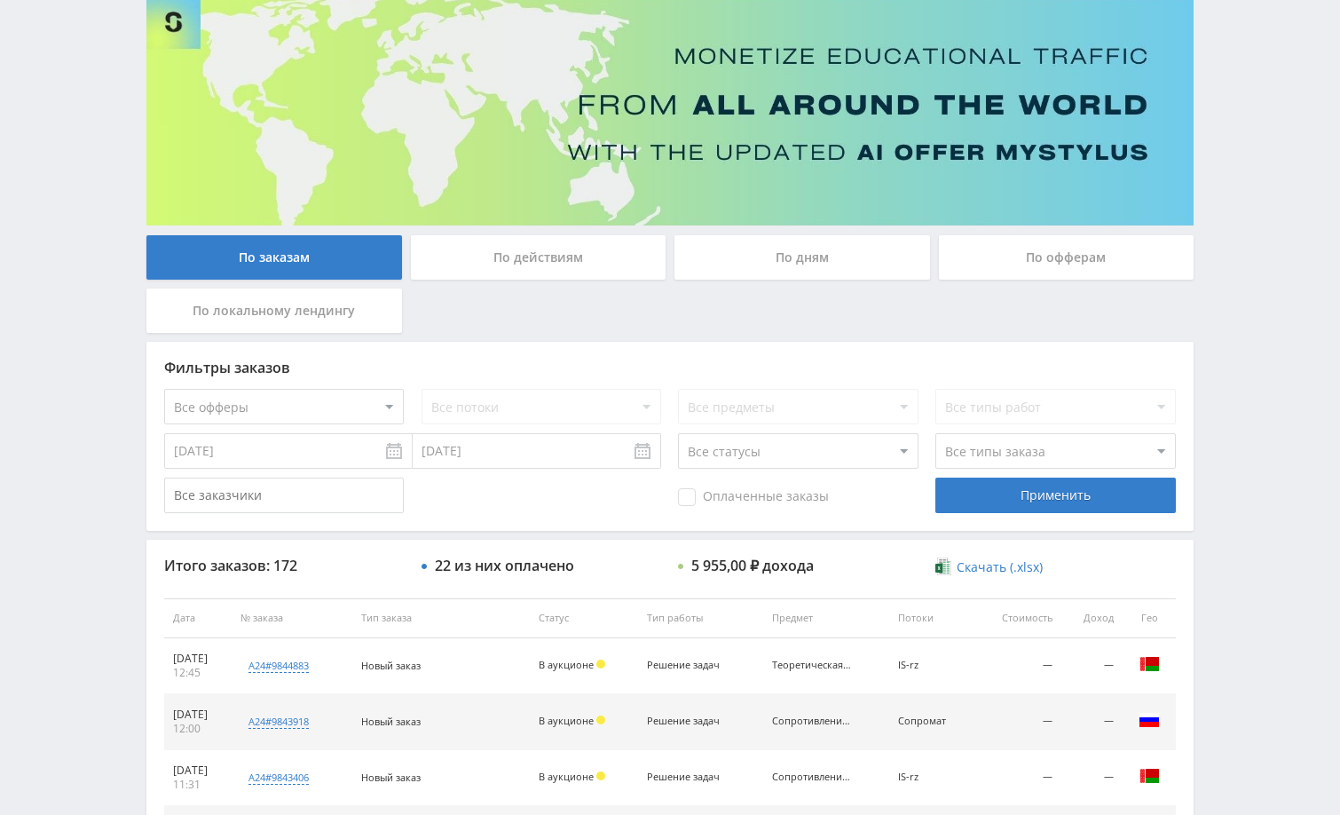
scroll to position [89, 0]
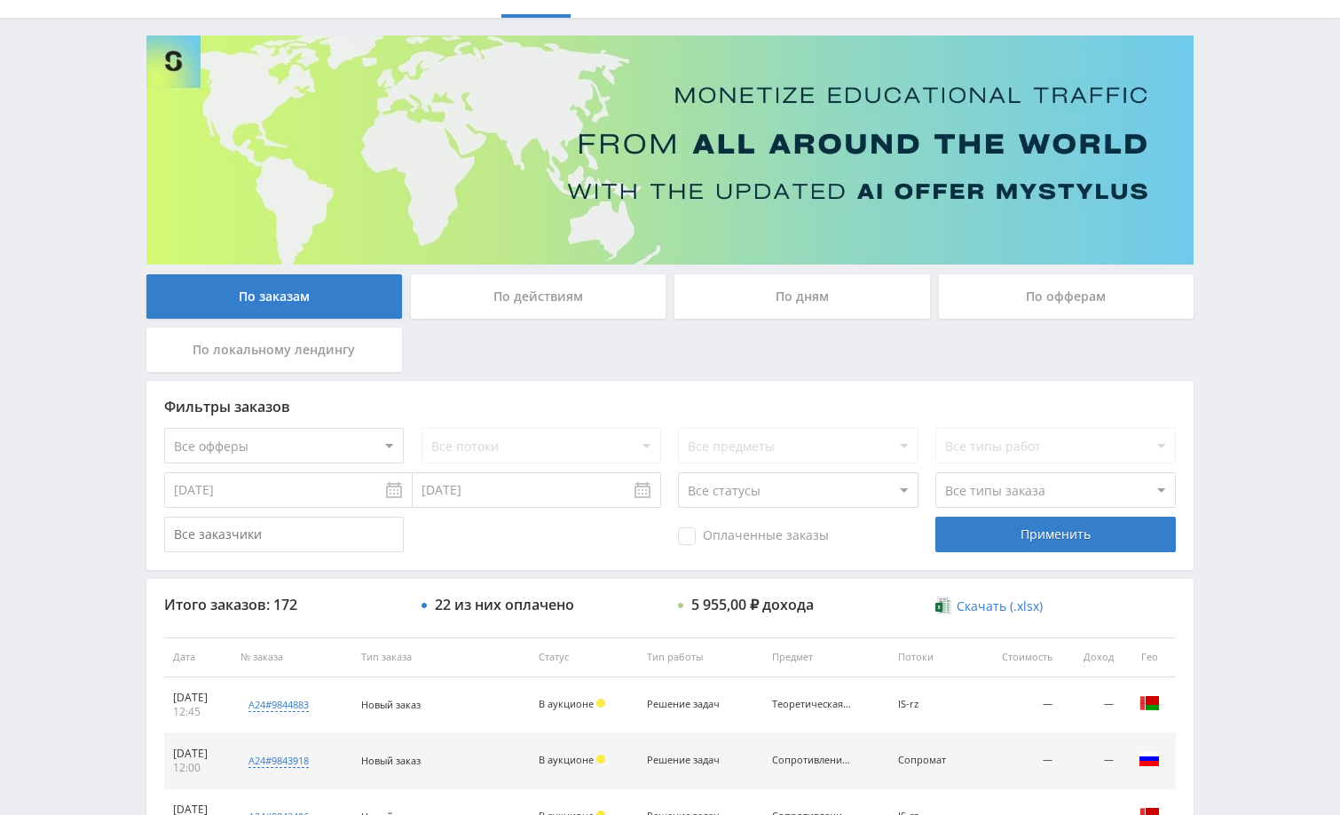
click at [1233, 374] on div "Telegram-канал Инструменты База знаний Ваш менеджер: [PERSON_NAME] Alex Online …" at bounding box center [670, 656] width 1340 height 1490
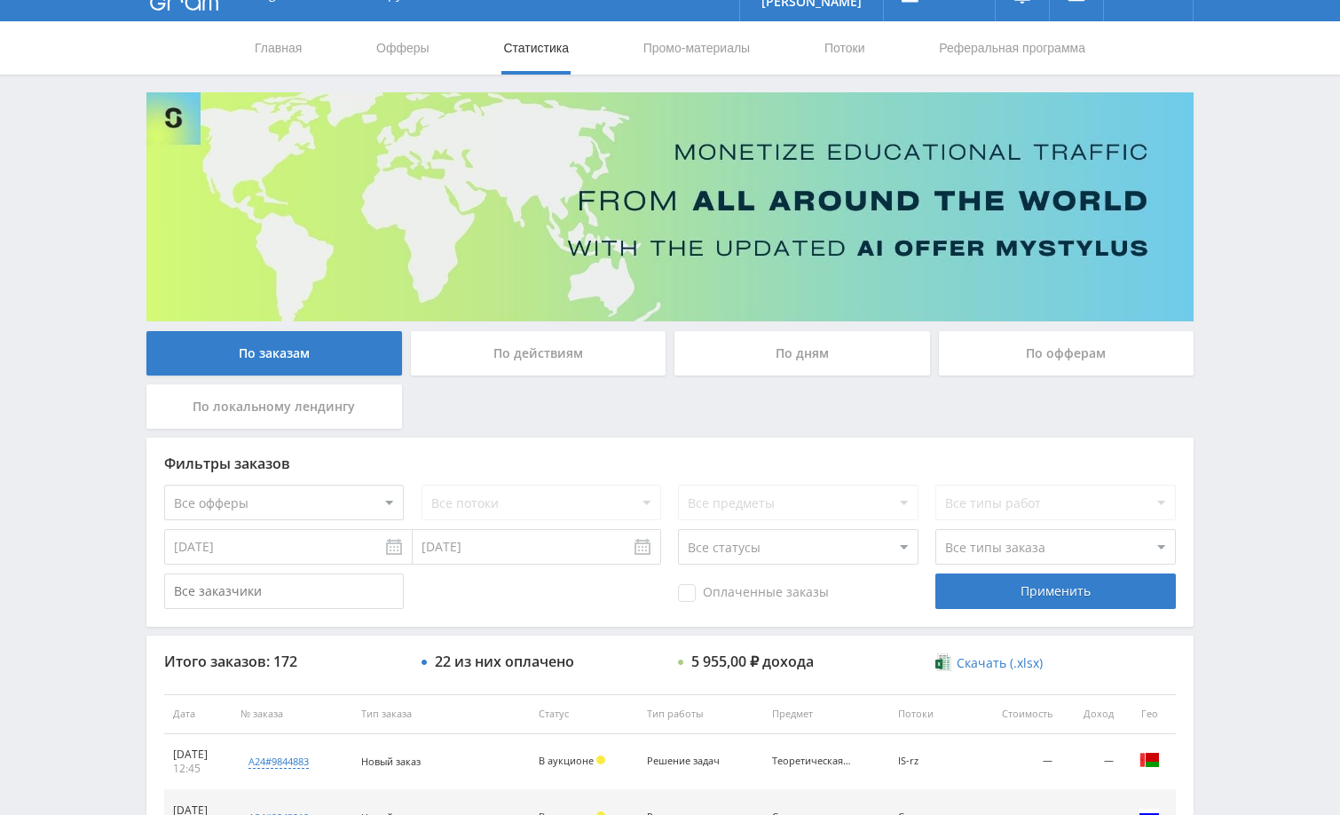
scroll to position [0, 0]
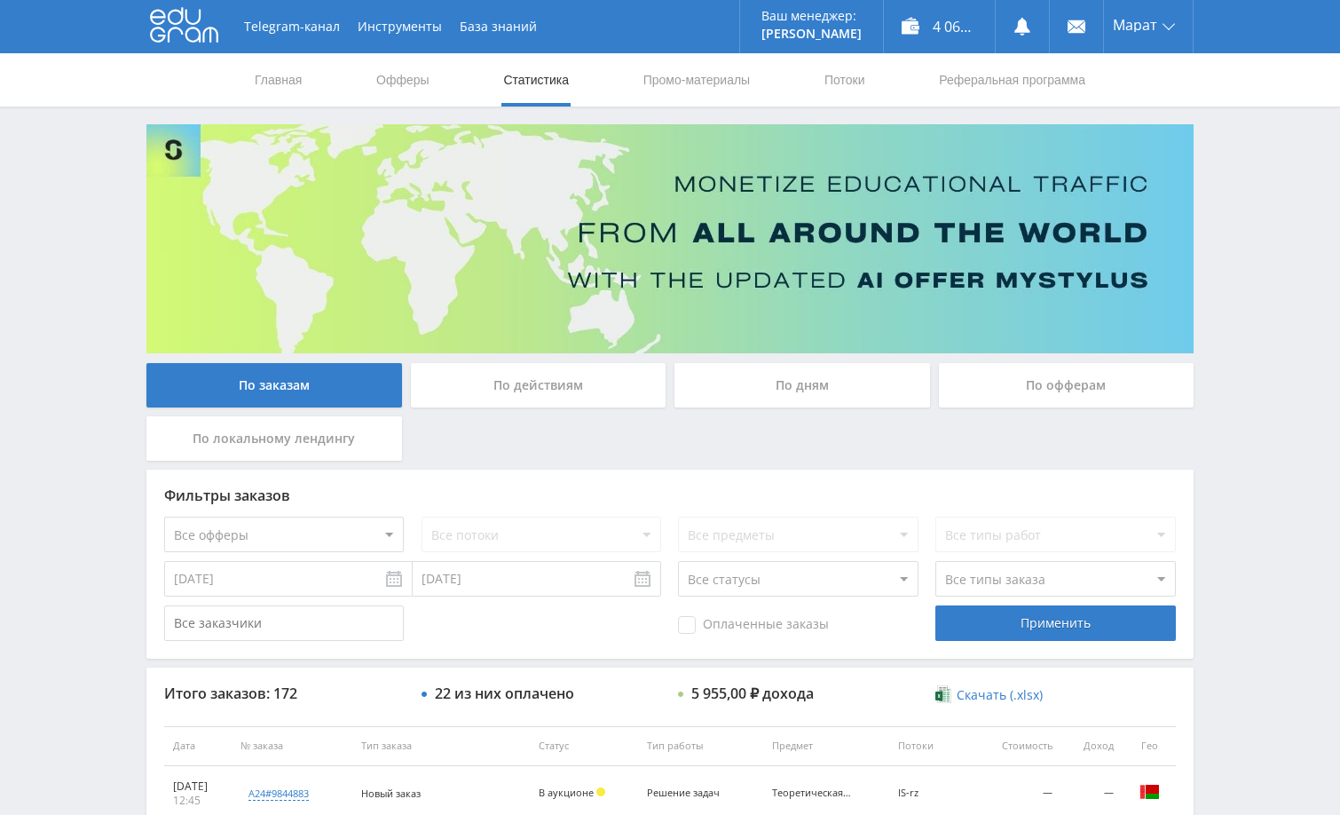
click at [1252, 372] on div "Telegram-канал Инструменты База знаний Ваш менеджер: [PERSON_NAME] Alex Online …" at bounding box center [670, 745] width 1340 height 1490
click at [1252, 359] on div "Telegram-канал Инструменты База знаний Ваш менеджер: [PERSON_NAME] Alex Online …" at bounding box center [670, 745] width 1340 height 1490
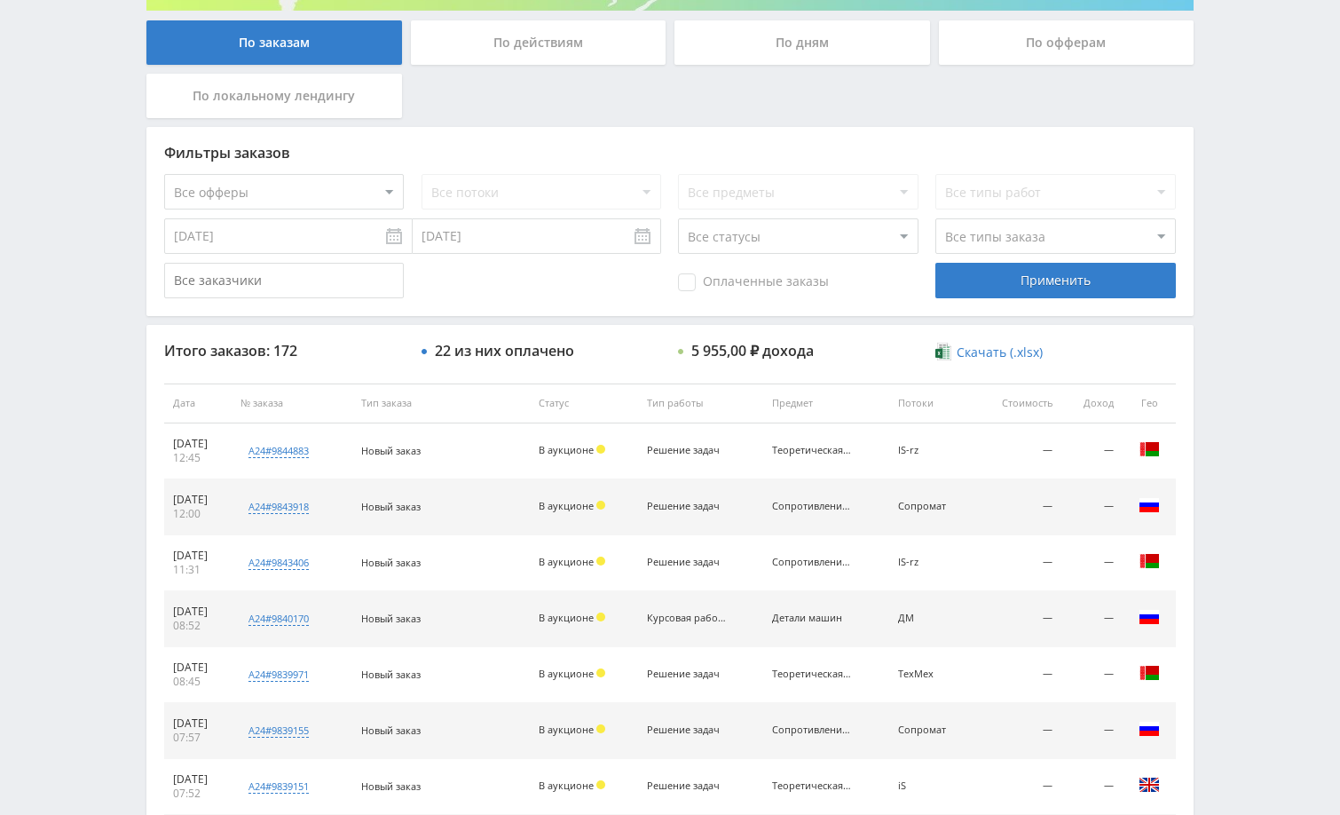
scroll to position [355, 0]
